Goal: Transaction & Acquisition: Purchase product/service

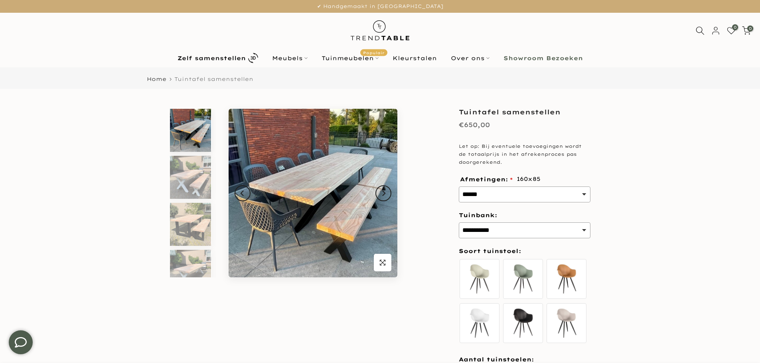
click at [193, 124] on img at bounding box center [190, 130] width 41 height 43
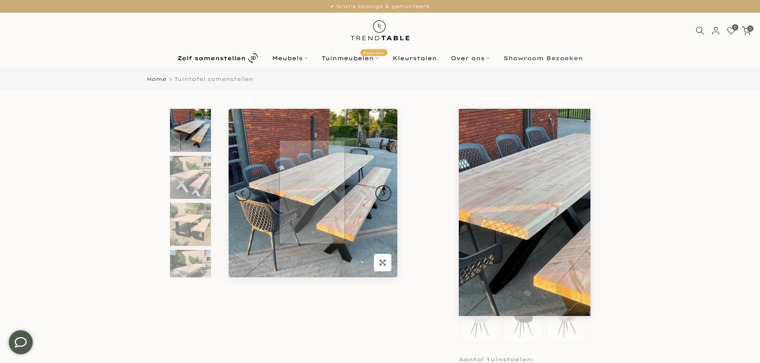
click at [313, 192] on img at bounding box center [313, 193] width 169 height 169
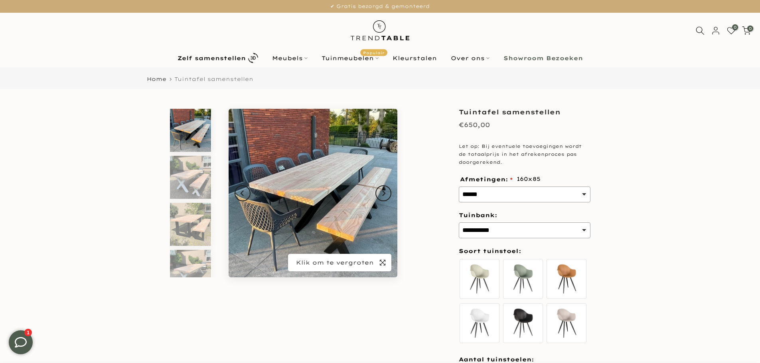
click at [385, 264] on icon "button" at bounding box center [383, 263] width 6 height 6
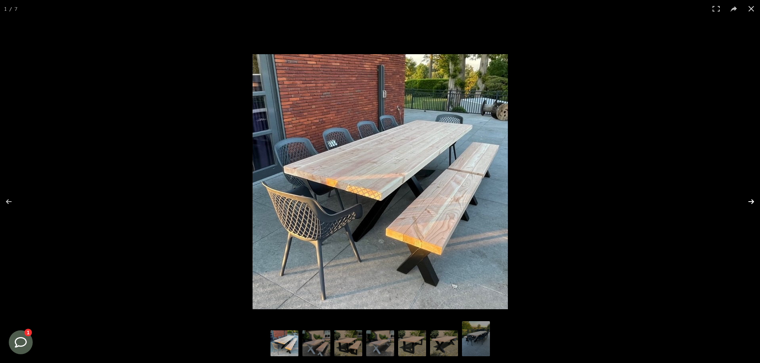
click at [748, 201] on button at bounding box center [746, 202] width 28 height 40
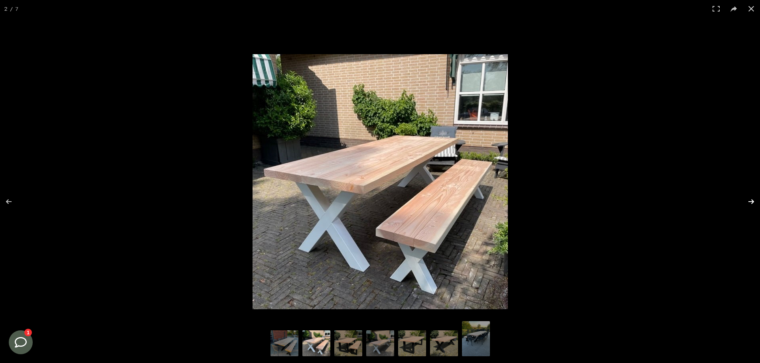
click at [751, 199] on button at bounding box center [746, 202] width 28 height 40
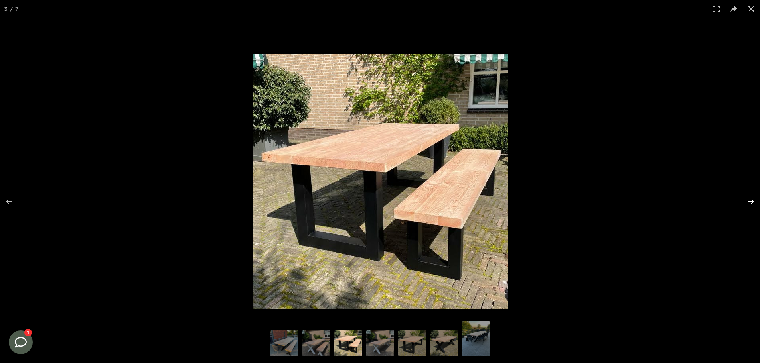
click at [751, 199] on button at bounding box center [746, 202] width 28 height 40
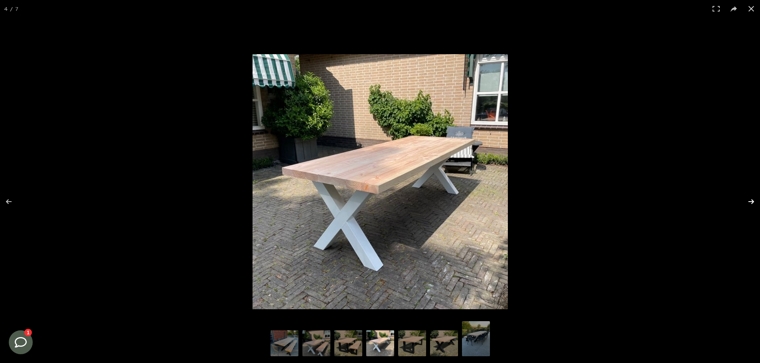
click at [751, 199] on button at bounding box center [746, 202] width 28 height 40
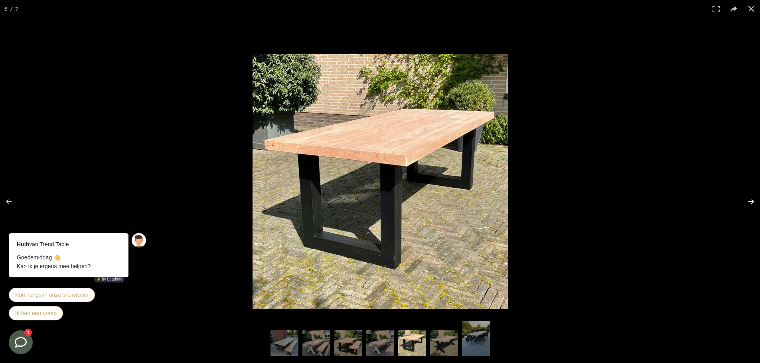
click at [751, 199] on button at bounding box center [746, 202] width 28 height 40
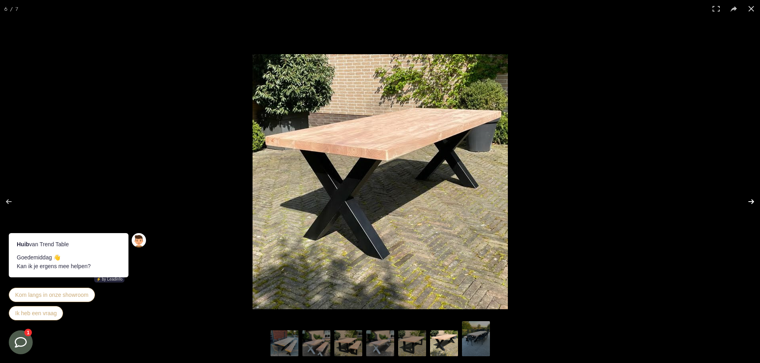
click at [751, 199] on button at bounding box center [746, 202] width 28 height 40
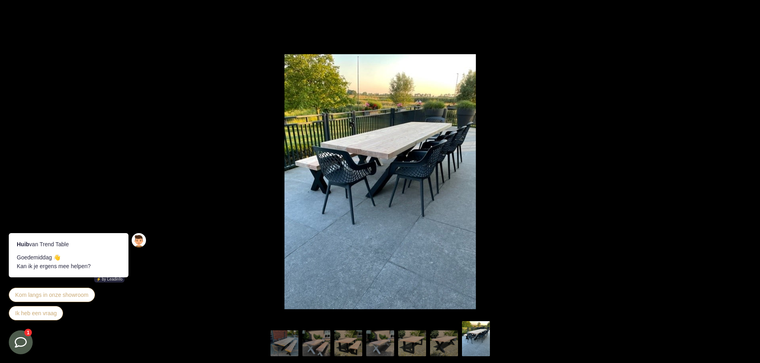
click at [751, 199] on button at bounding box center [746, 202] width 28 height 40
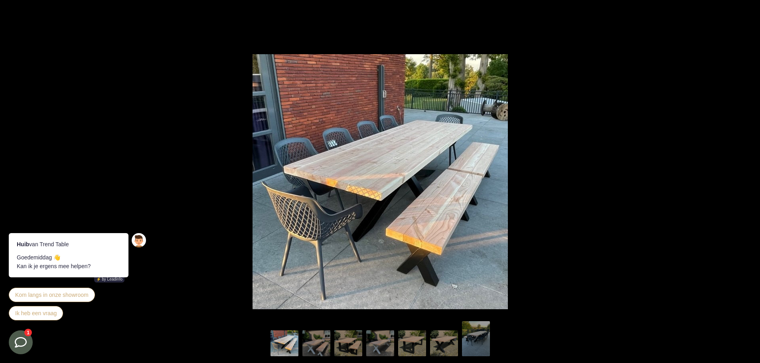
click at [751, 199] on button at bounding box center [746, 202] width 28 height 40
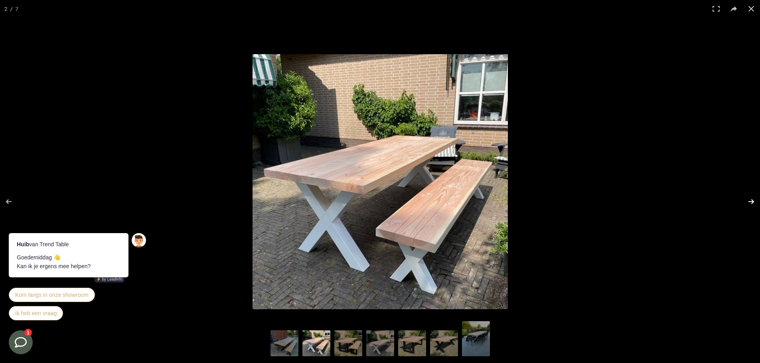
click at [751, 202] on button at bounding box center [746, 202] width 28 height 40
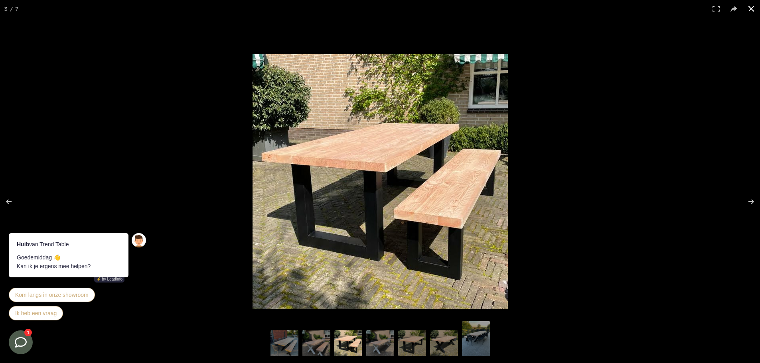
click at [593, 187] on div at bounding box center [548, 195] width 591 height 282
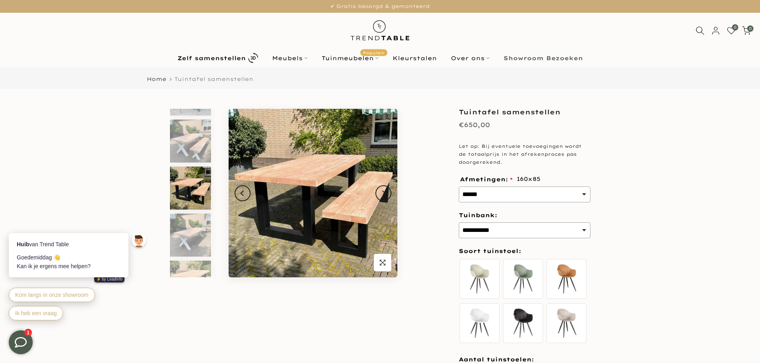
scroll to position [54, 0]
